Goal: Book appointment/travel/reservation

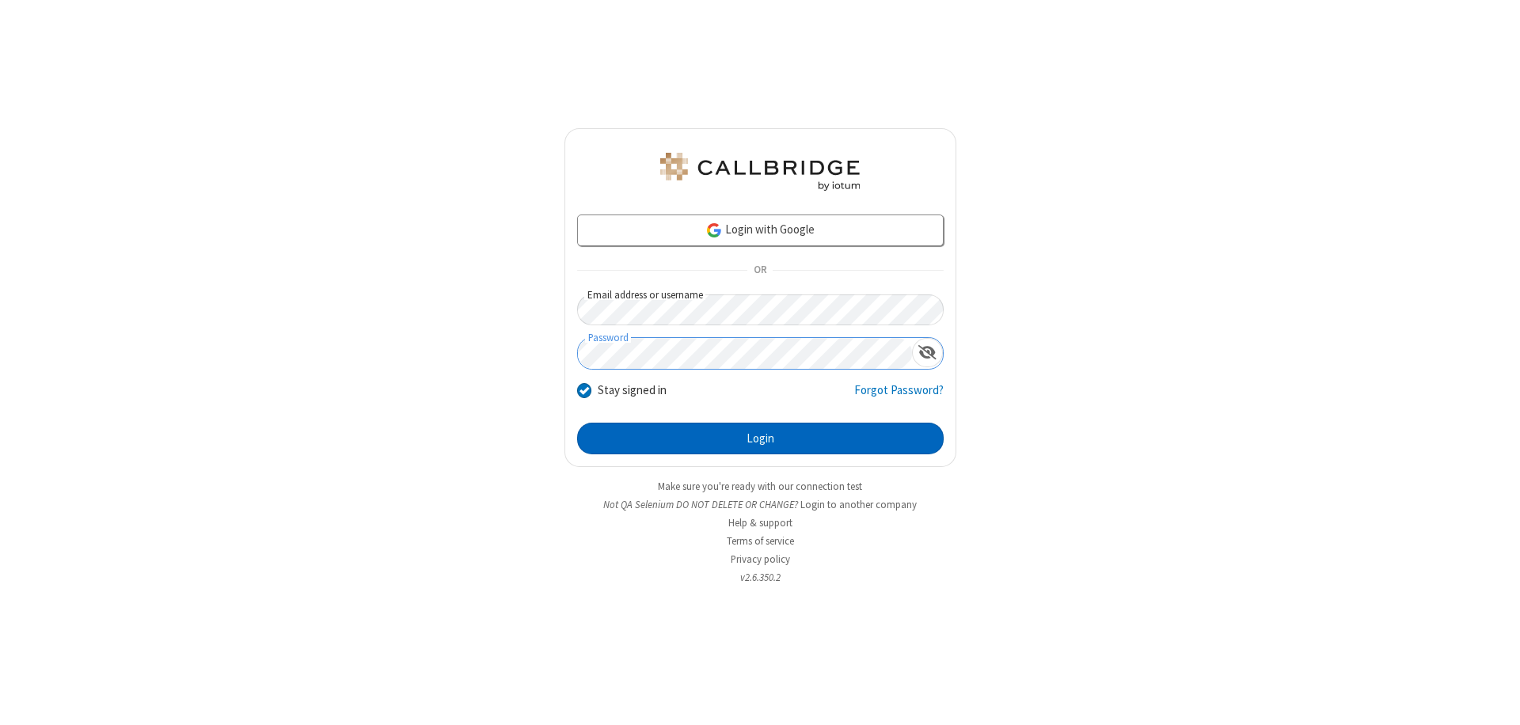
click at [760, 439] on button "Login" at bounding box center [760, 439] width 367 height 32
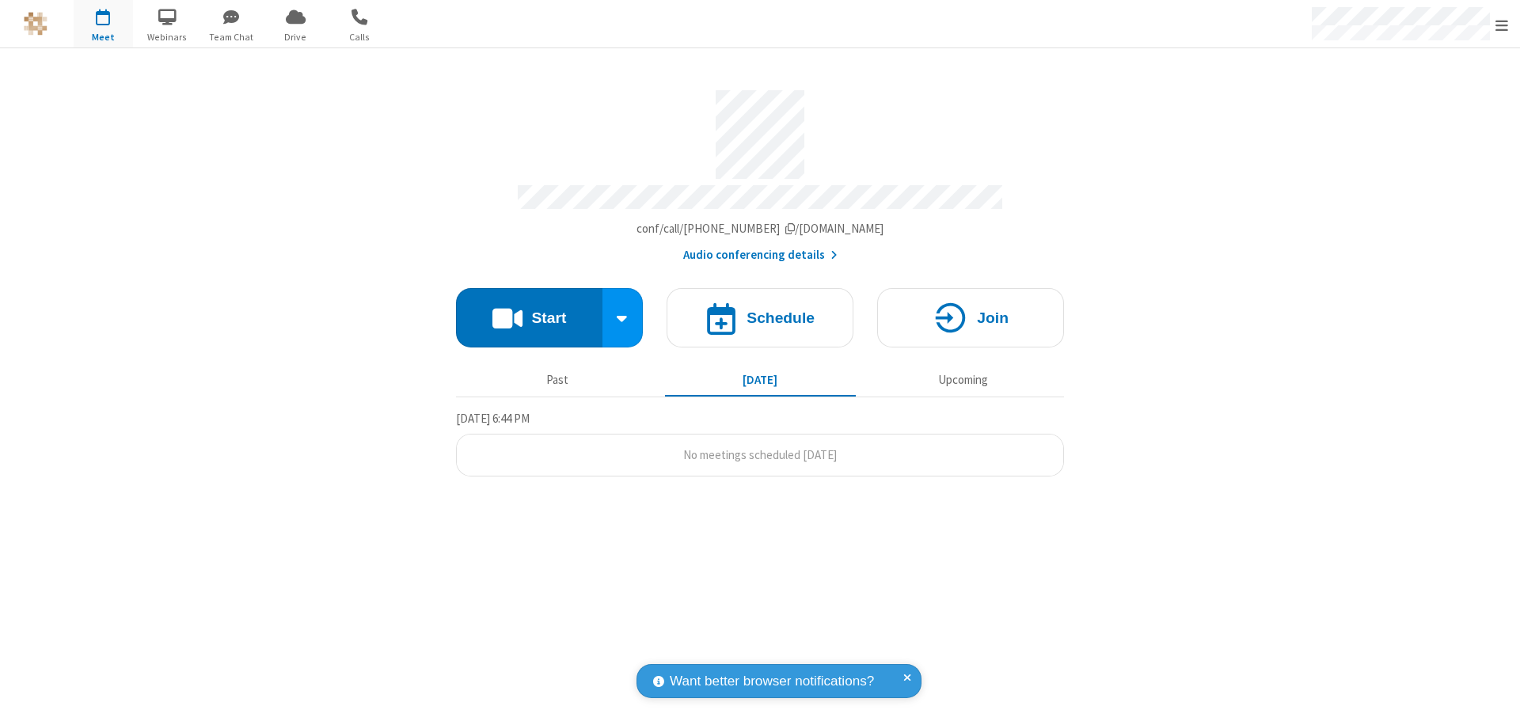
click at [1502, 25] on span "Open menu" at bounding box center [1501, 25] width 13 height 16
click at [103, 24] on span "button" at bounding box center [103, 16] width 59 height 27
click at [760, 310] on h4 "Schedule" at bounding box center [780, 317] width 68 height 15
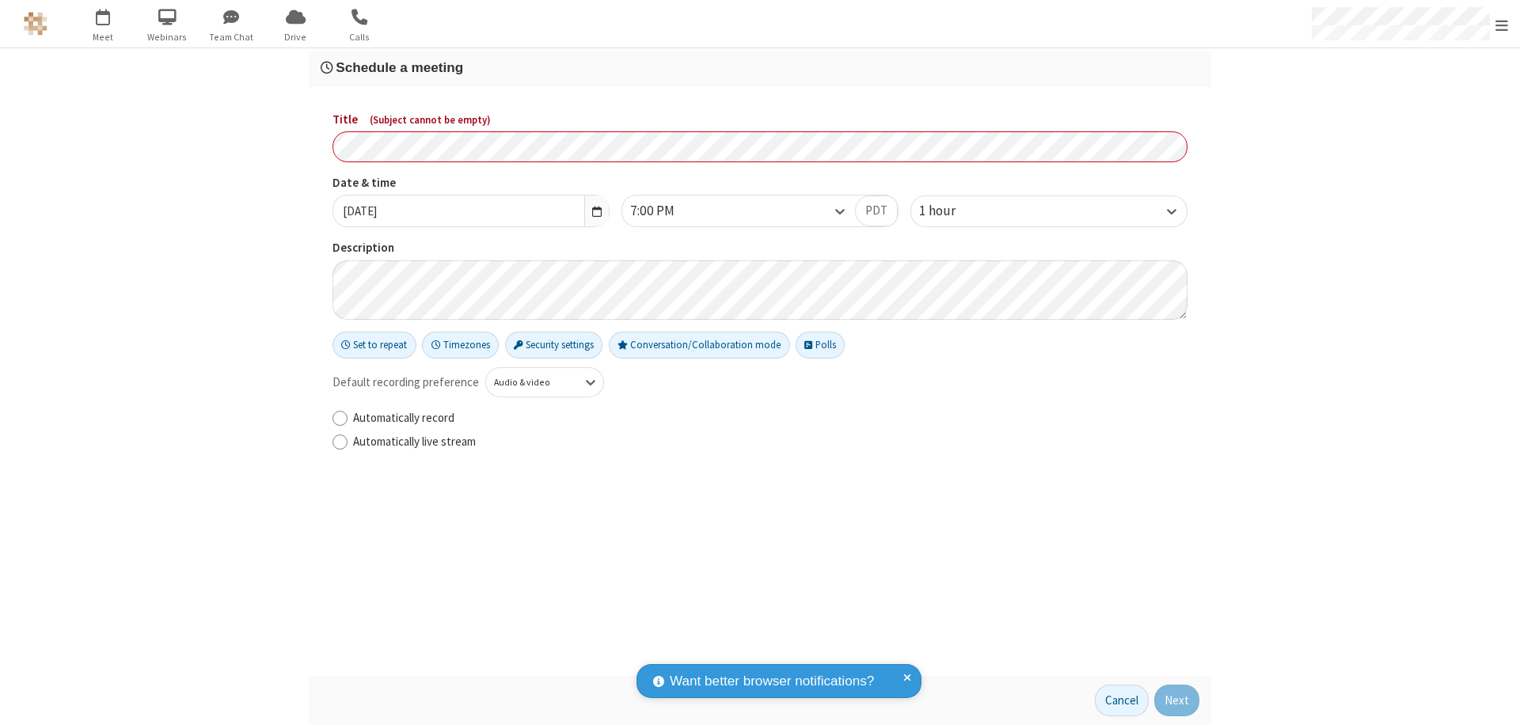
click at [760, 67] on h3 "Schedule a meeting" at bounding box center [760, 67] width 879 height 15
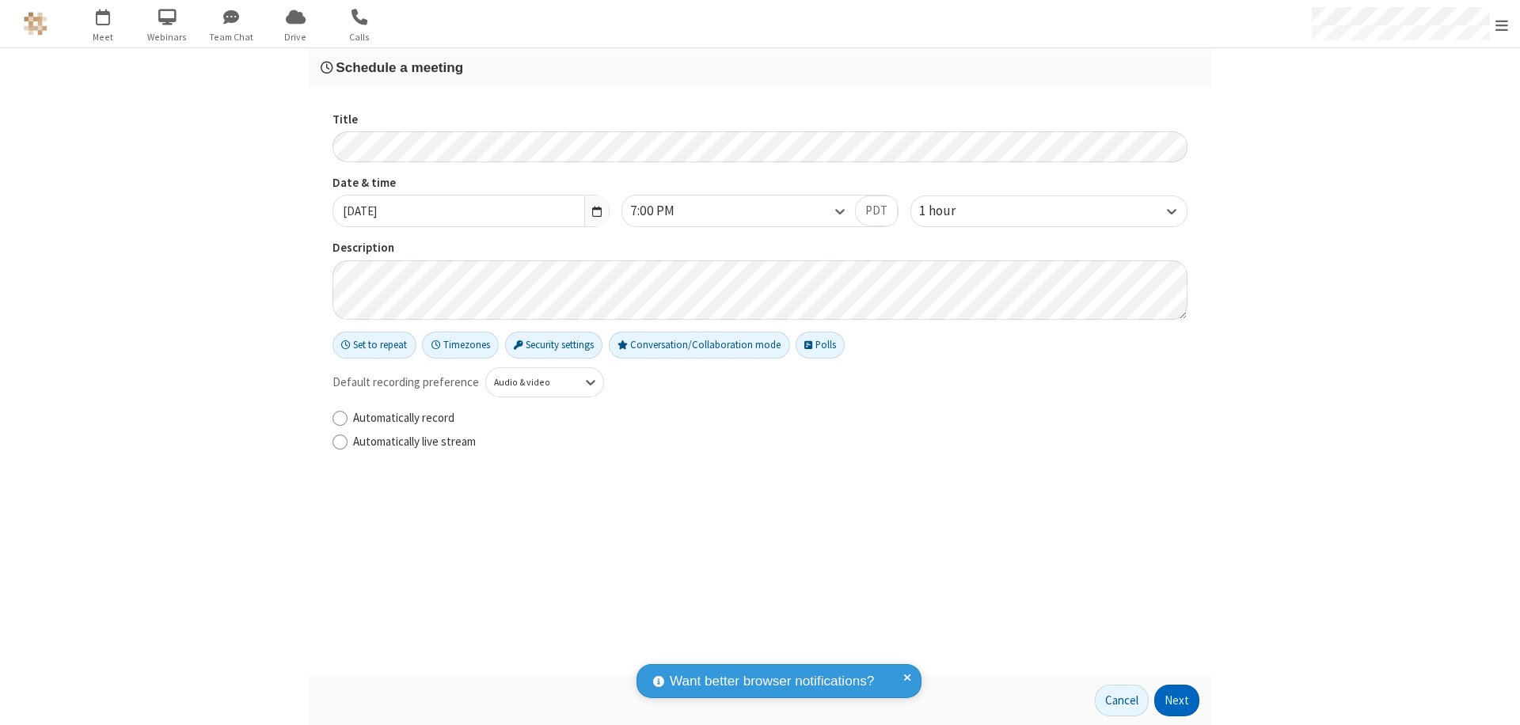
click at [1177, 701] on button "Next" at bounding box center [1176, 701] width 45 height 32
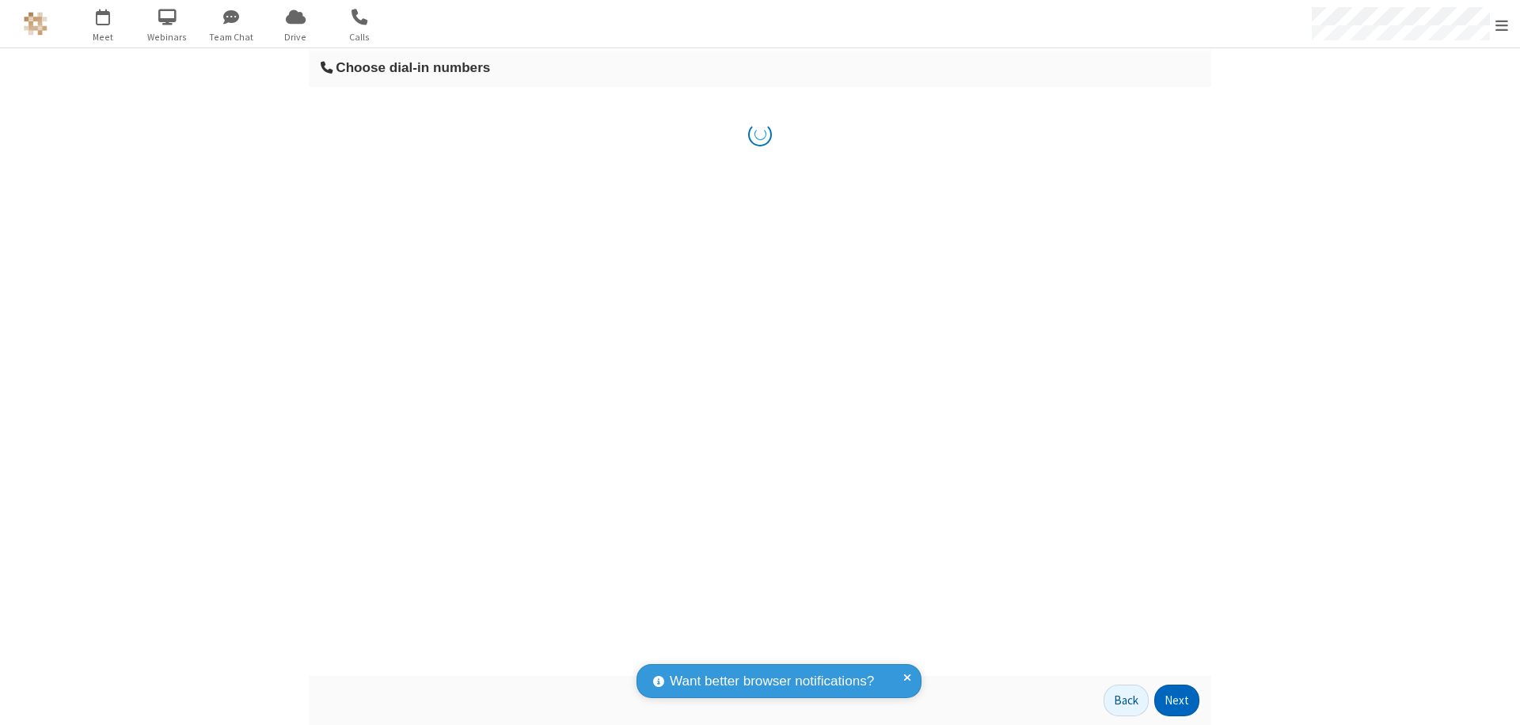
click at [1177, 701] on button "Next" at bounding box center [1176, 701] width 45 height 32
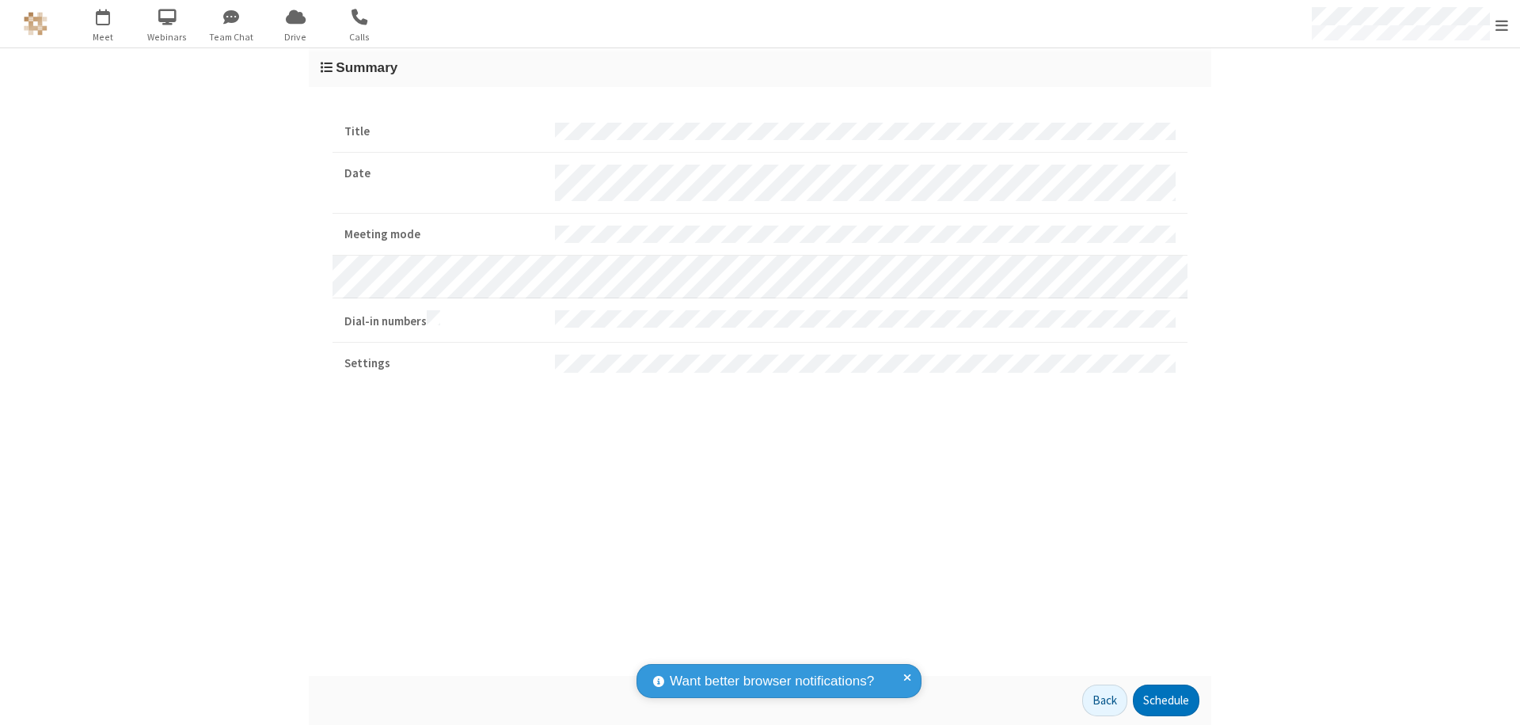
click at [1165, 701] on button "Schedule" at bounding box center [1166, 701] width 66 height 32
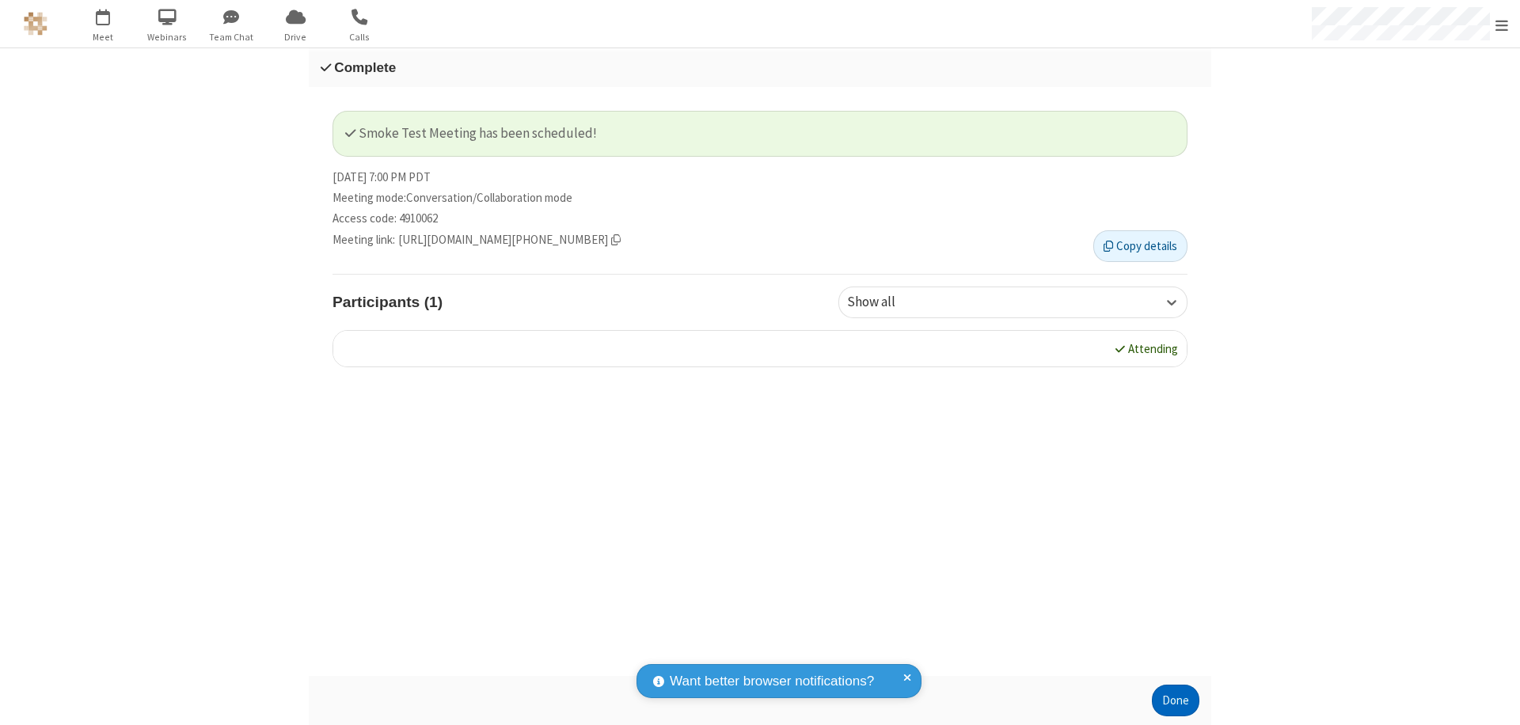
click at [1176, 701] on button "Done" at bounding box center [1175, 701] width 47 height 32
